Goal: Task Accomplishment & Management: Use online tool/utility

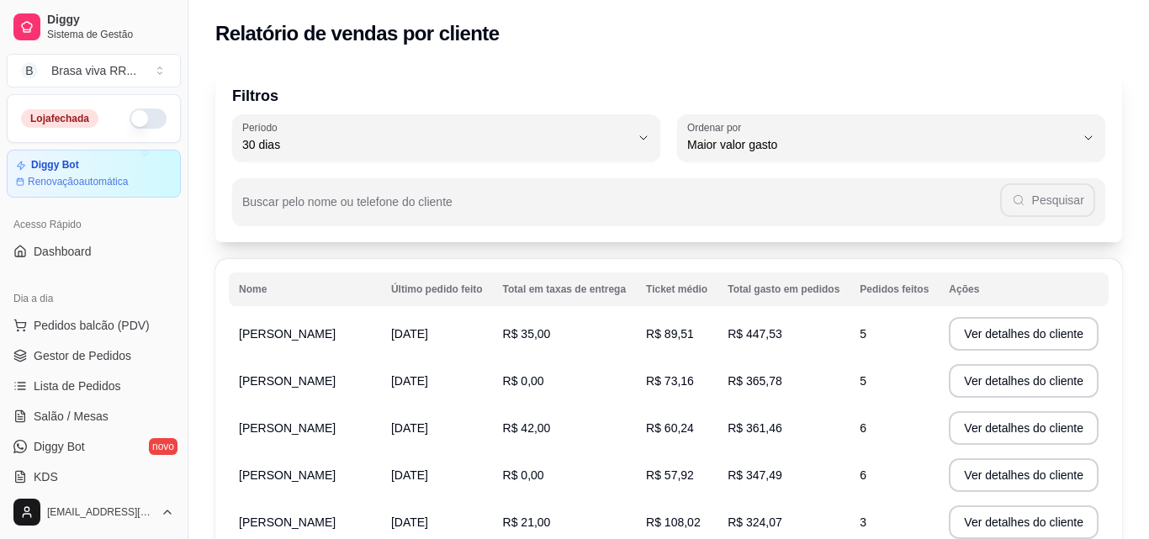
select select "30"
select select "HIGHEST_TOTAL_SPENT_WITH_ORDERS"
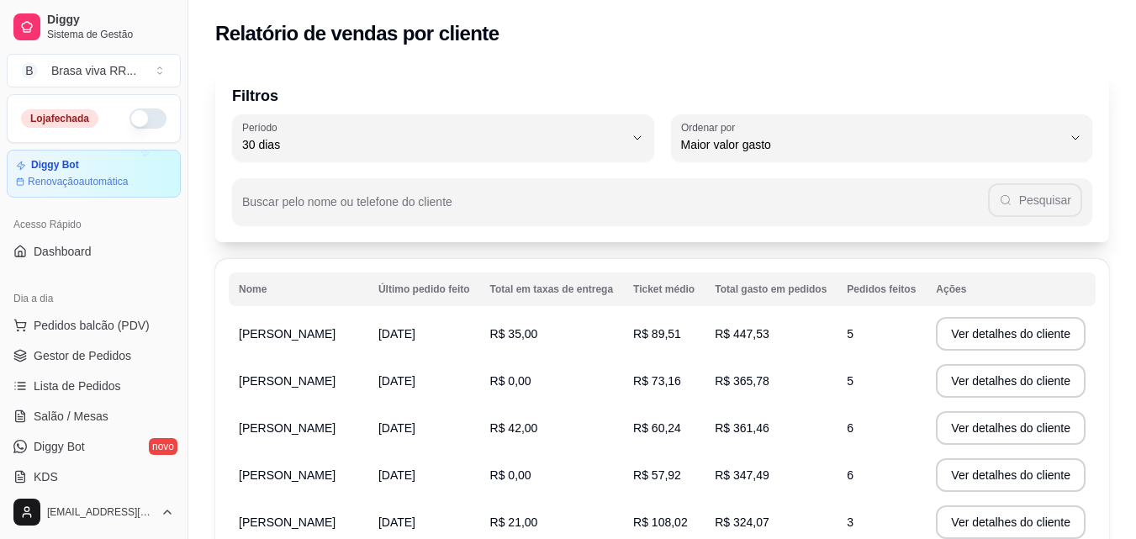
scroll to position [335, 0]
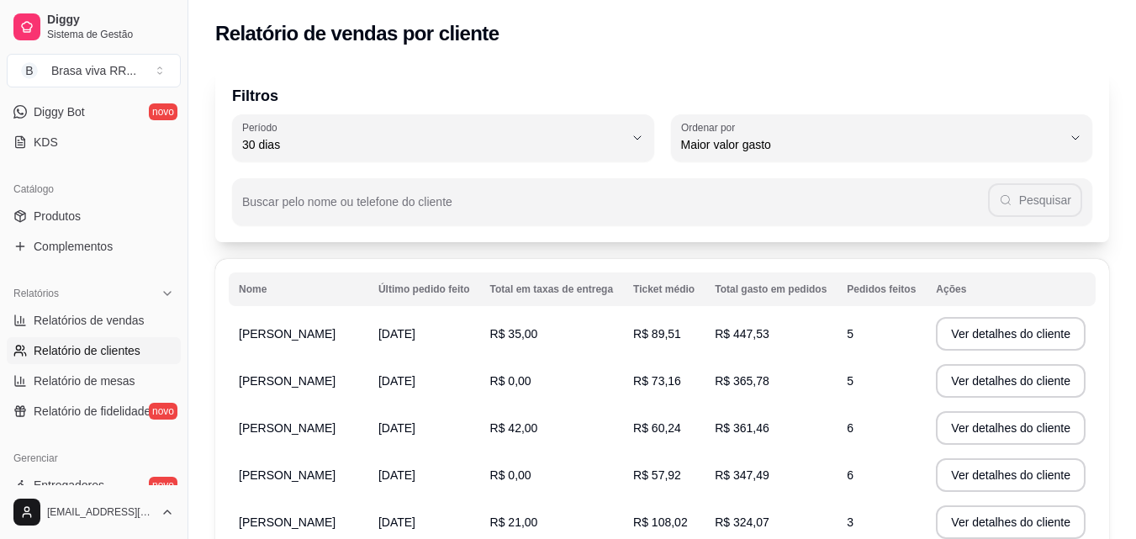
select select "ALL"
select select "0"
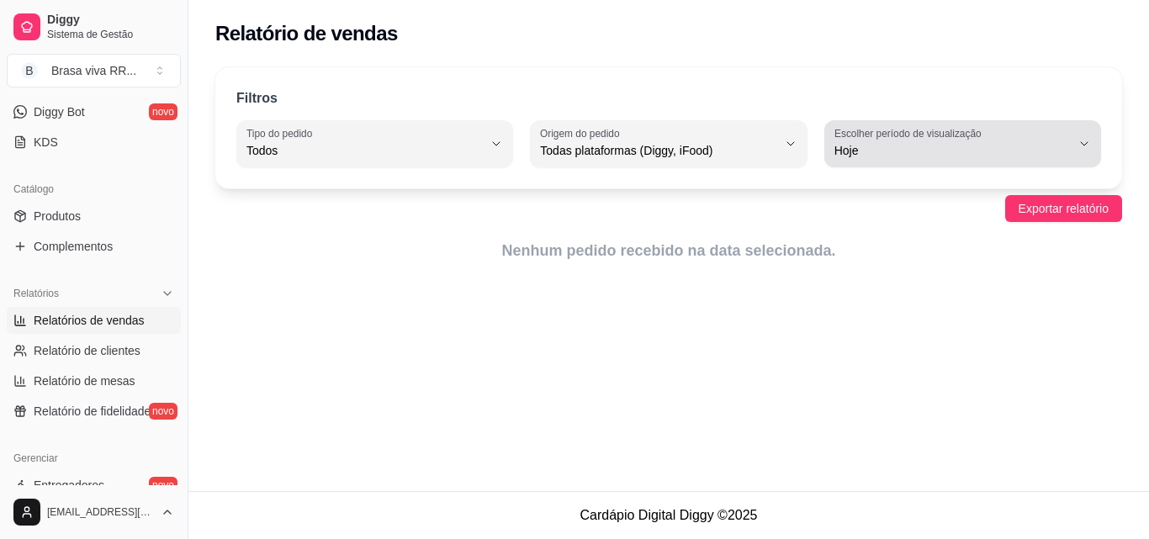
click at [860, 140] on label "Escolher período de visualização" at bounding box center [910, 133] width 152 height 14
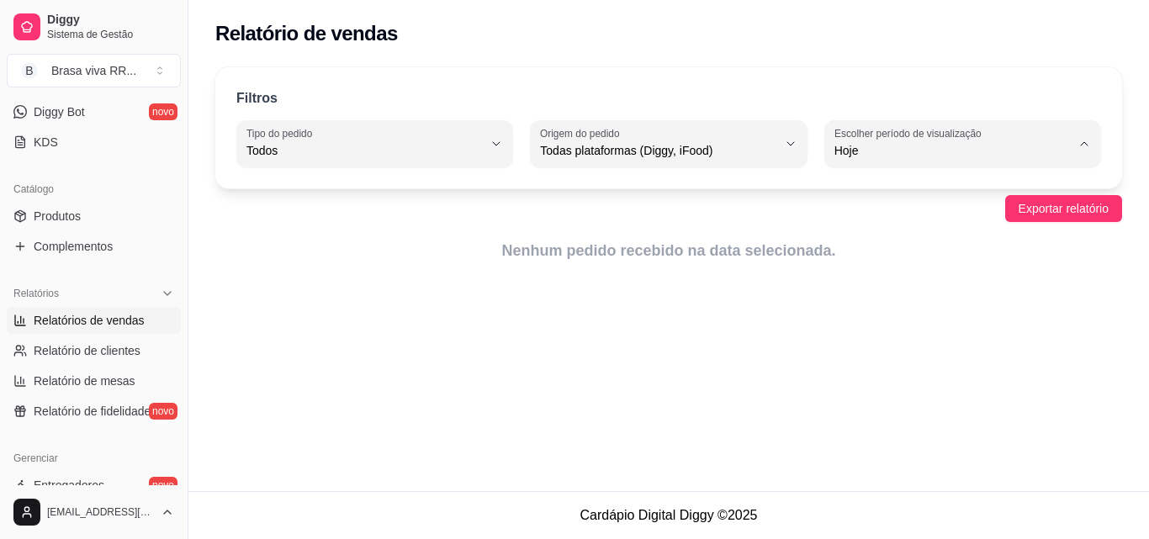
click at [883, 225] on span "Ontem" at bounding box center [955, 218] width 224 height 16
type input "1"
select select "1"
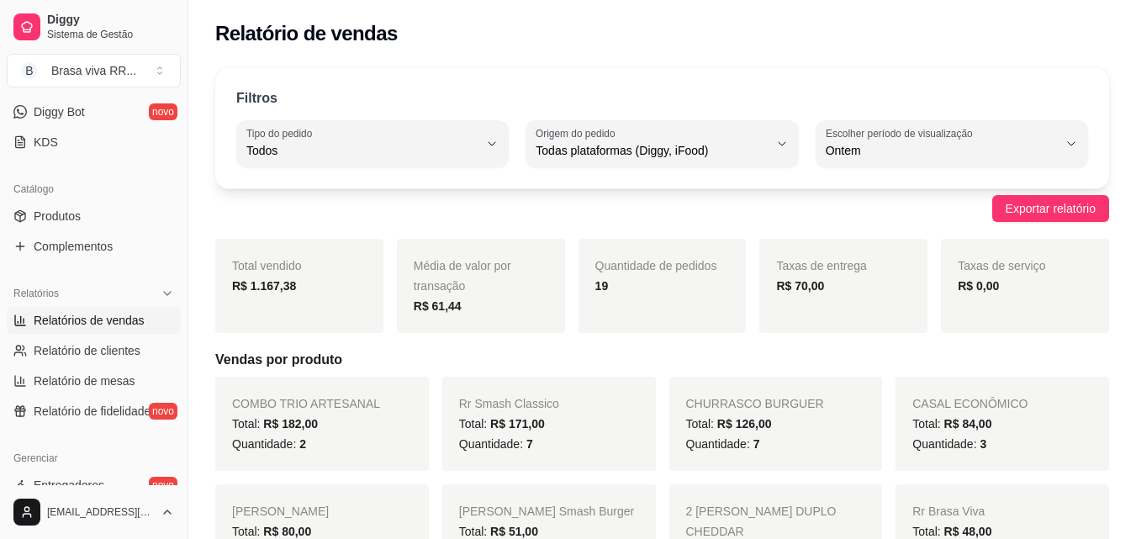
click at [562, 211] on div "Exportar relatório" at bounding box center [662, 208] width 894 height 27
